Goal: Task Accomplishment & Management: Use online tool/utility

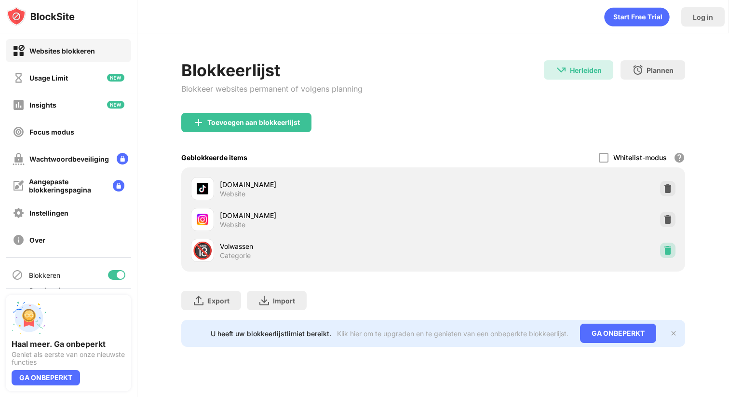
click at [662, 248] on div at bounding box center [667, 250] width 15 height 15
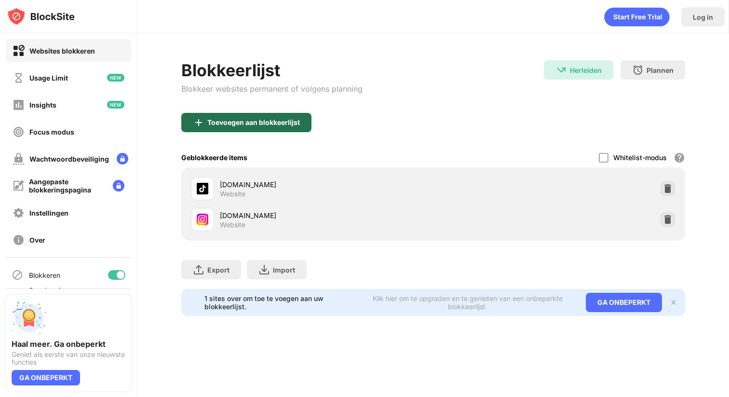
click at [286, 115] on div "Toevoegen aan blokkeerlijst" at bounding box center [246, 122] width 130 height 19
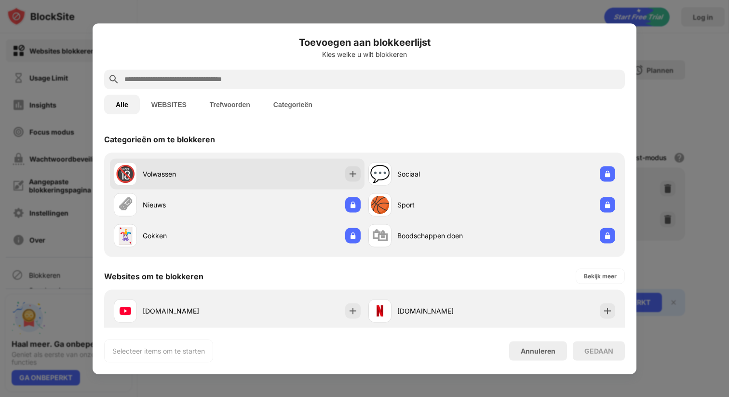
click at [281, 158] on div "🔞 Volwassen 💬 Sociaal 🗞 Nieuws 🏀 Sport 🃏 Gokken 🛍 Boodschappen doen" at bounding box center [364, 204] width 521 height 104
click at [281, 158] on div "🔞 Volwassen" at bounding box center [237, 173] width 255 height 31
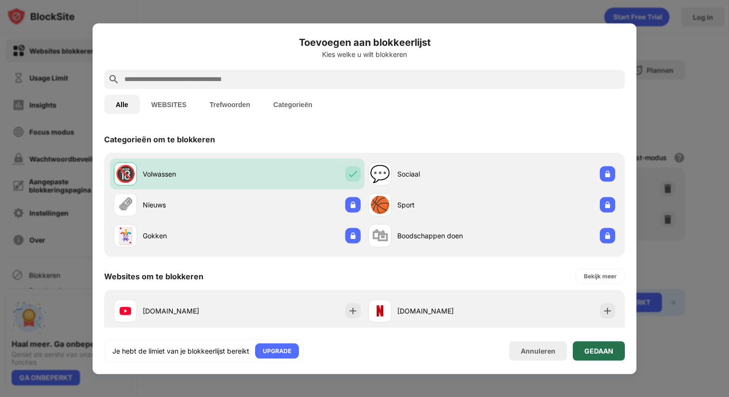
click at [604, 356] on div "GEDAAN" at bounding box center [599, 350] width 52 height 19
